Goal: Browse casually: Explore the website without a specific task or goal

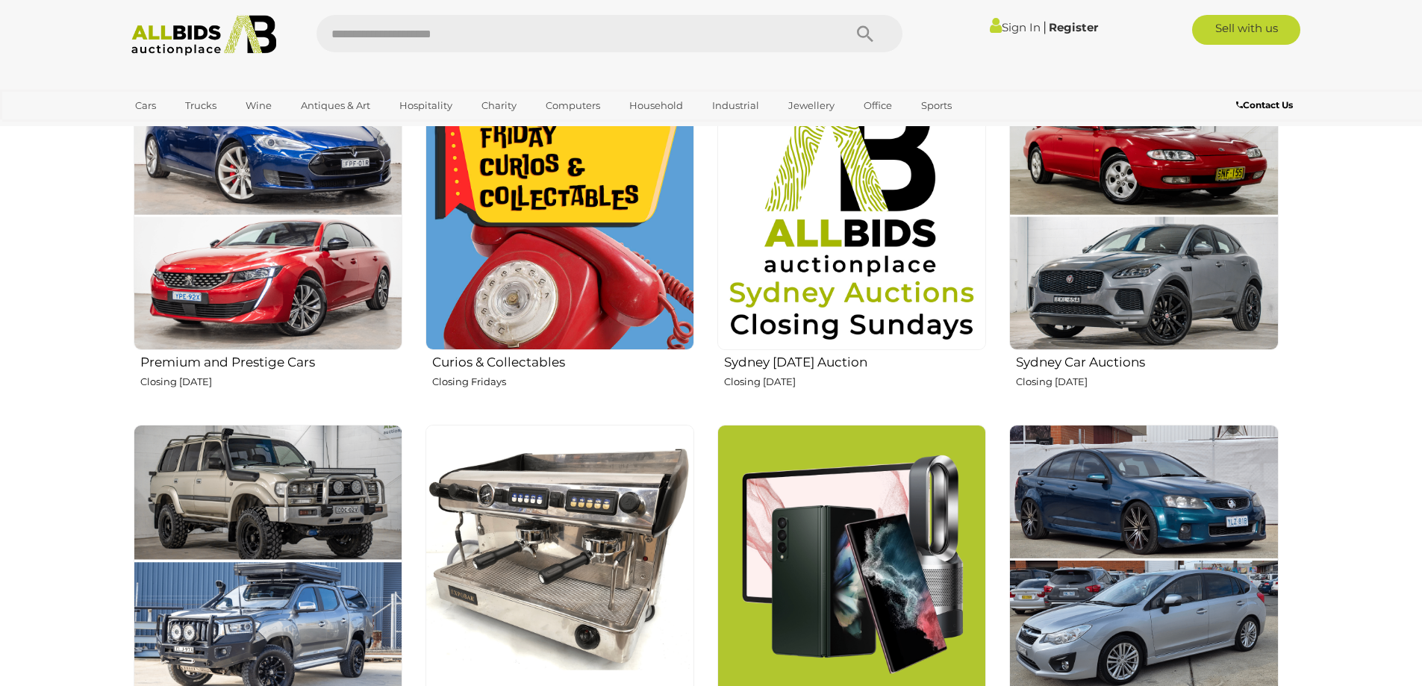
scroll to position [597, 0]
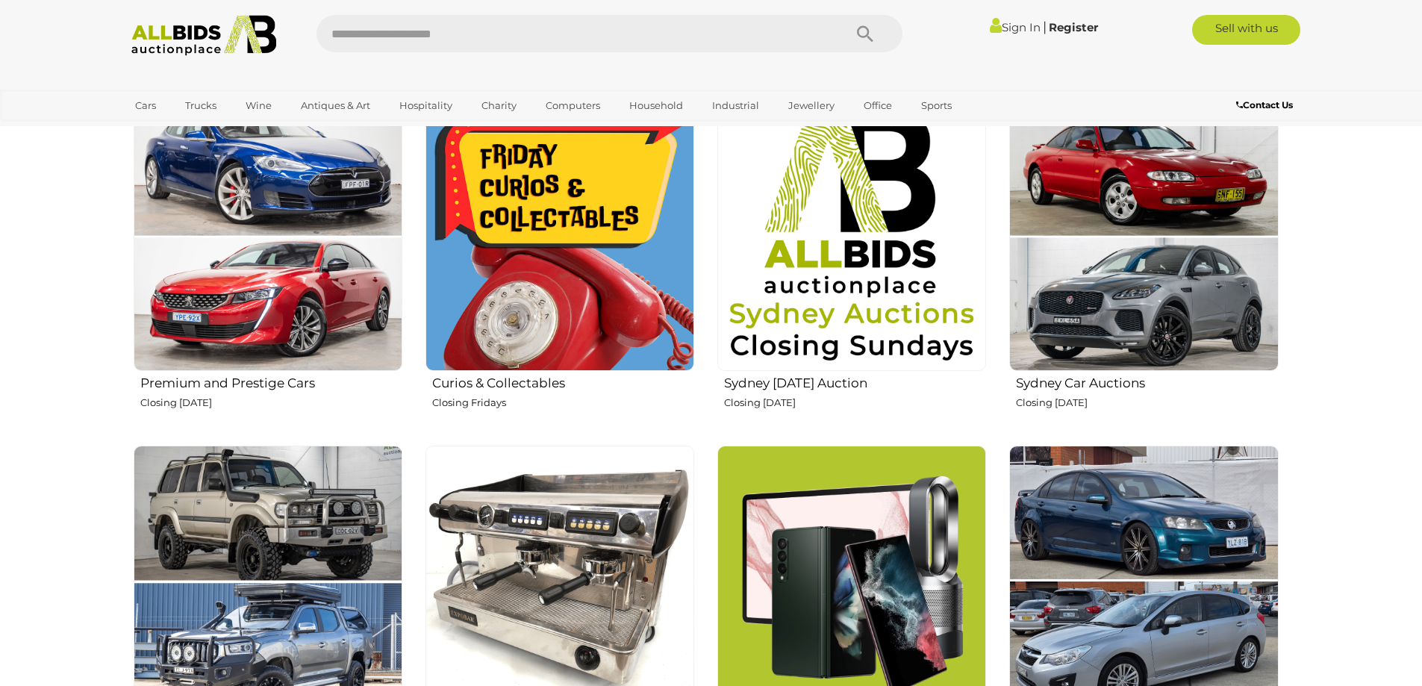
click at [863, 333] on img at bounding box center [852, 236] width 269 height 269
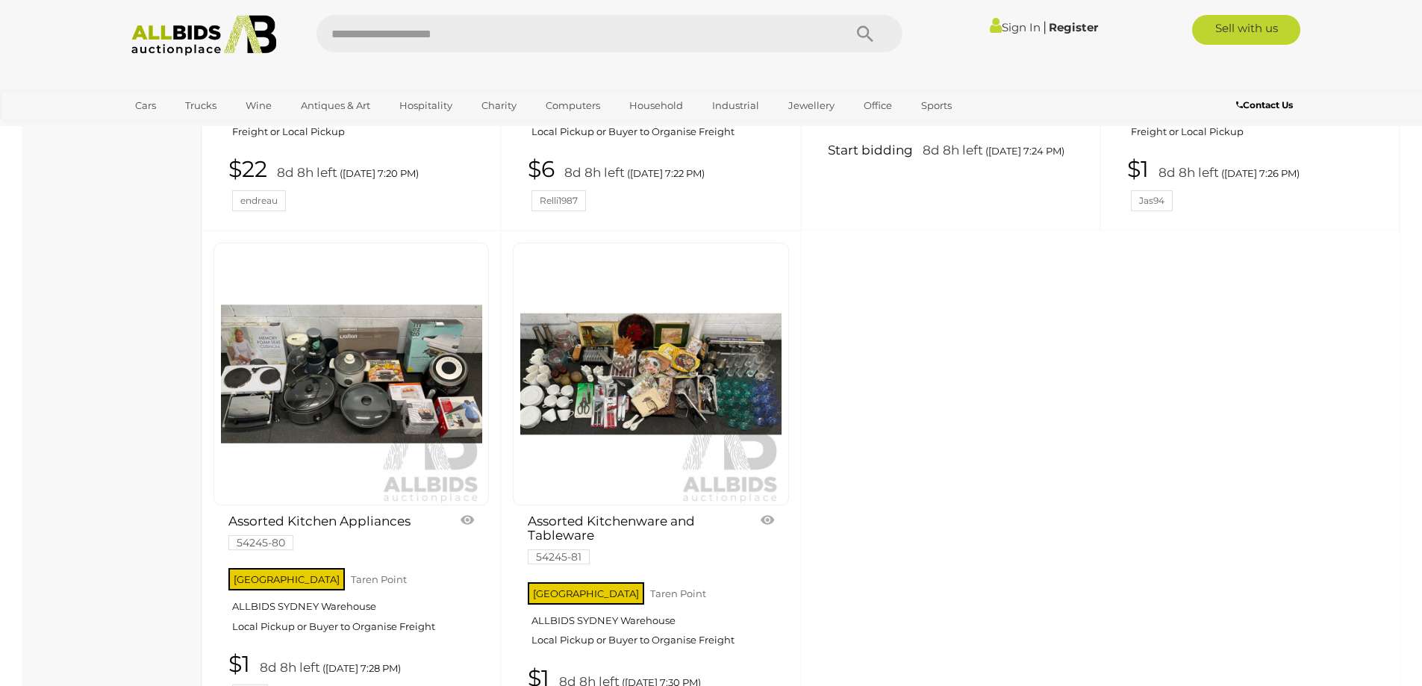
scroll to position [6197, 0]
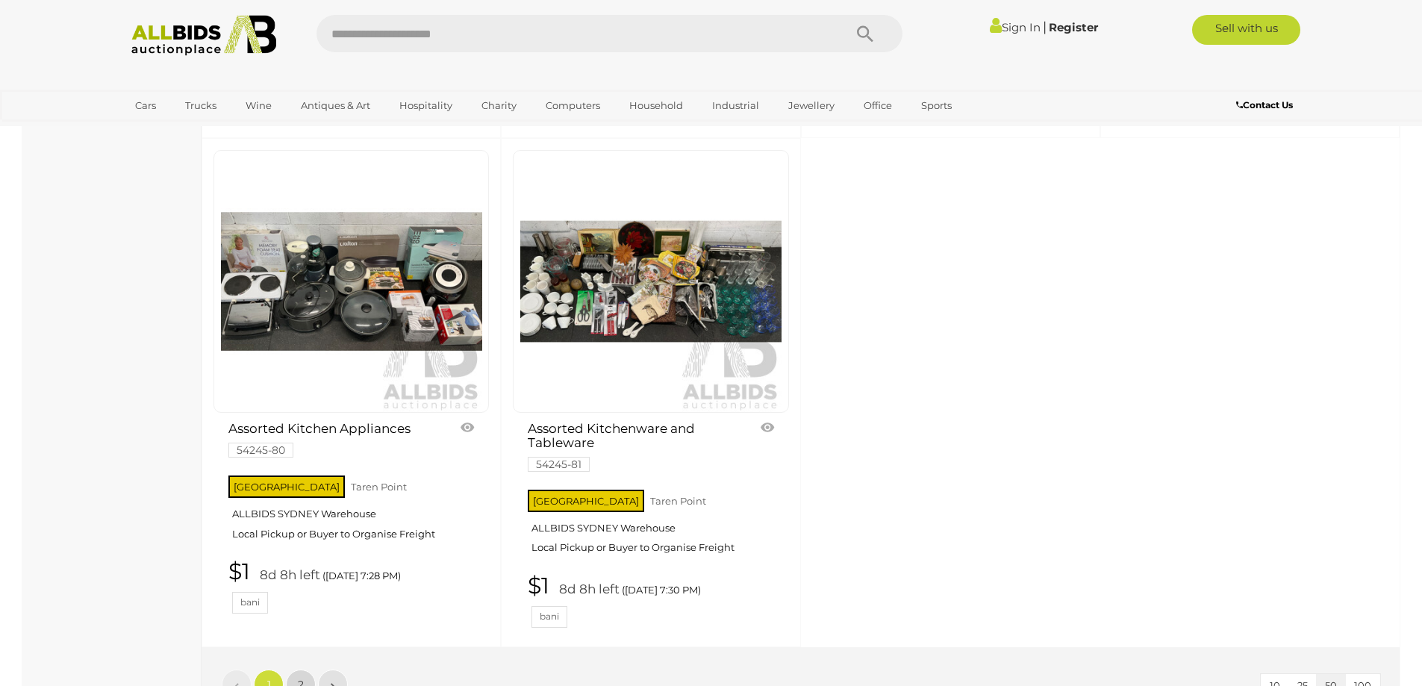
click at [299, 678] on span "2" at bounding box center [301, 684] width 6 height 13
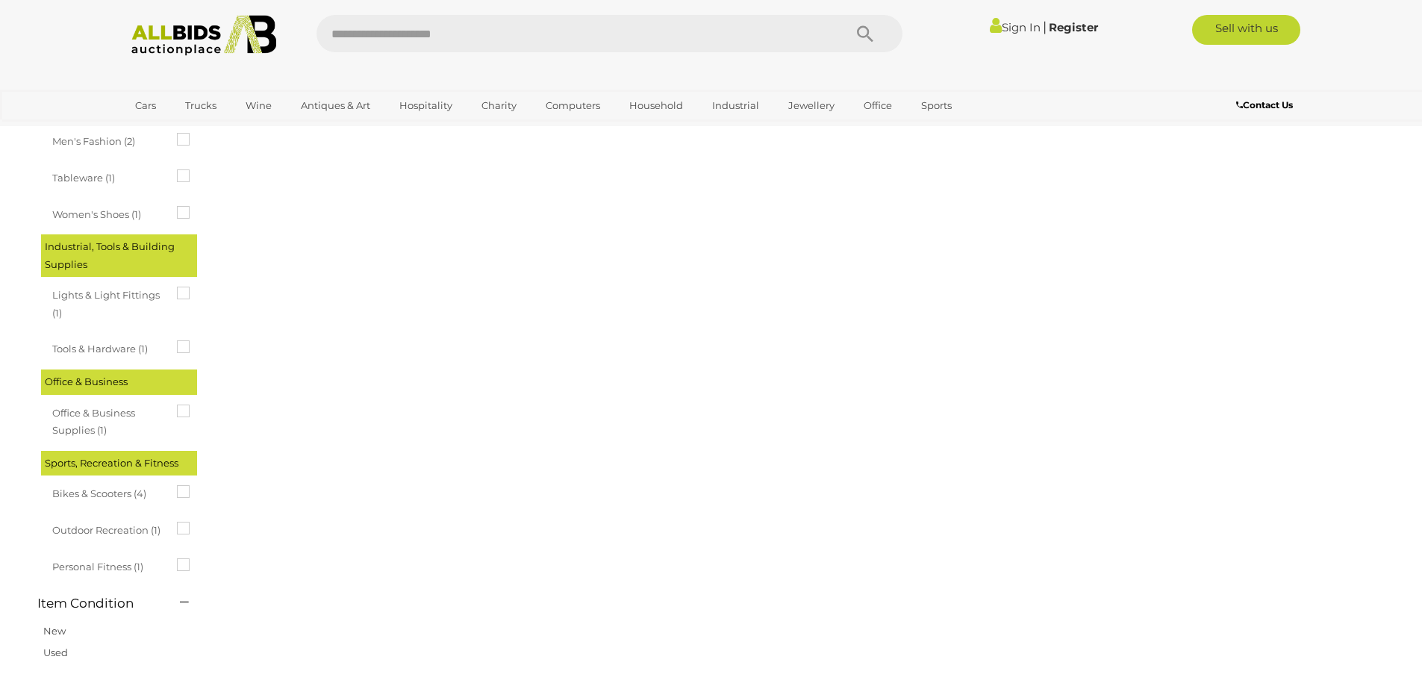
scroll to position [52, 0]
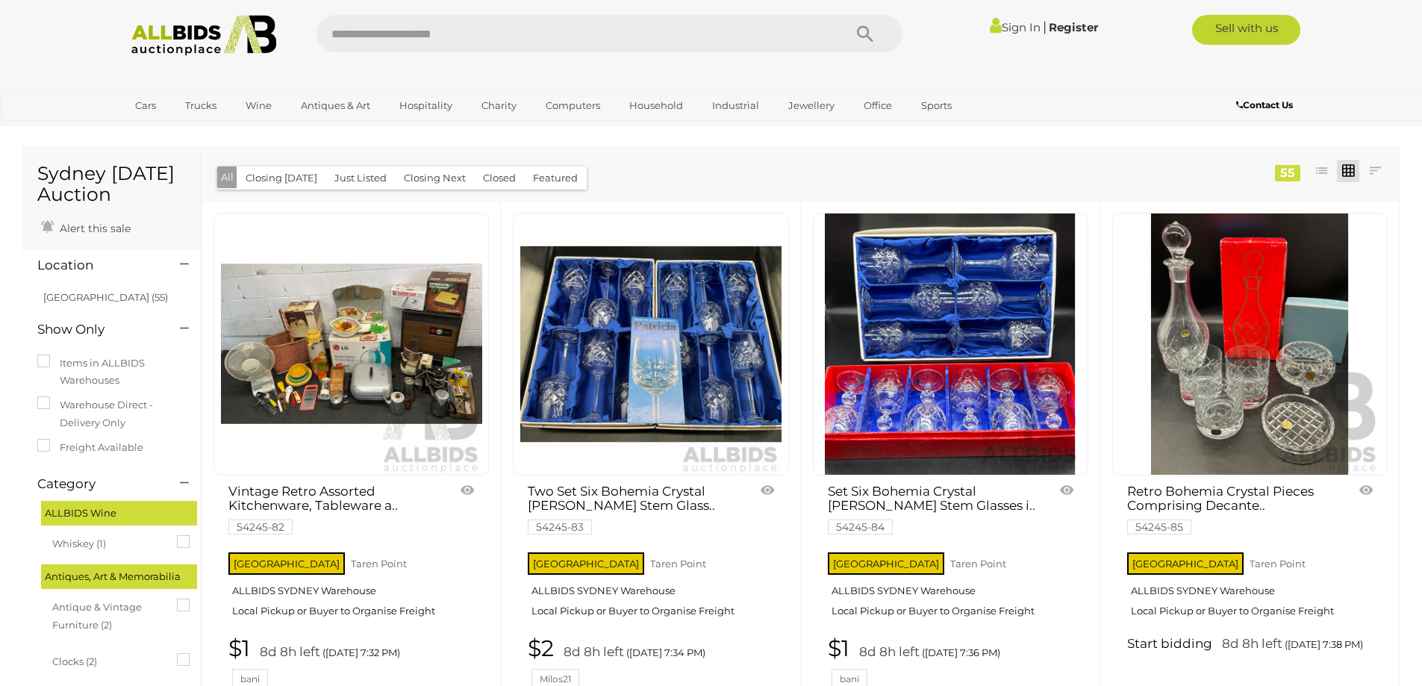
scroll to position [52, 0]
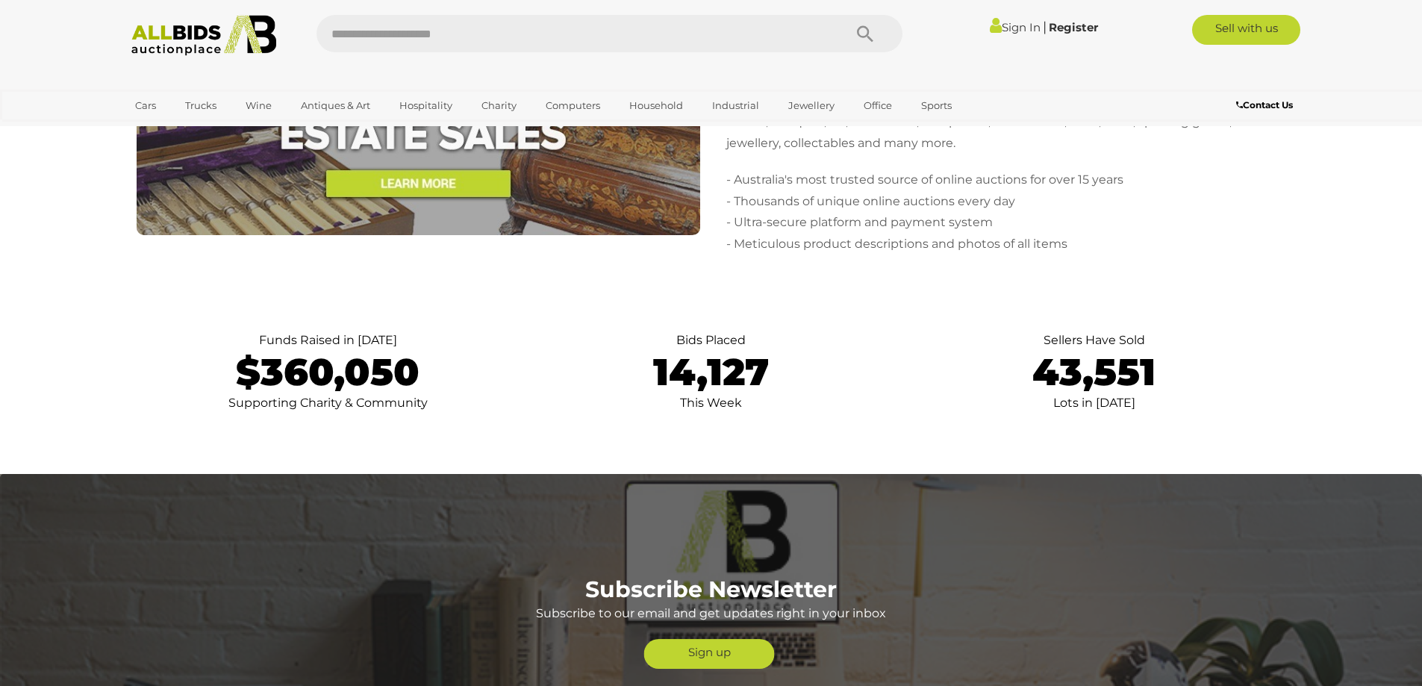
scroll to position [3285, 0]
